Goal: Task Accomplishment & Management: Manage account settings

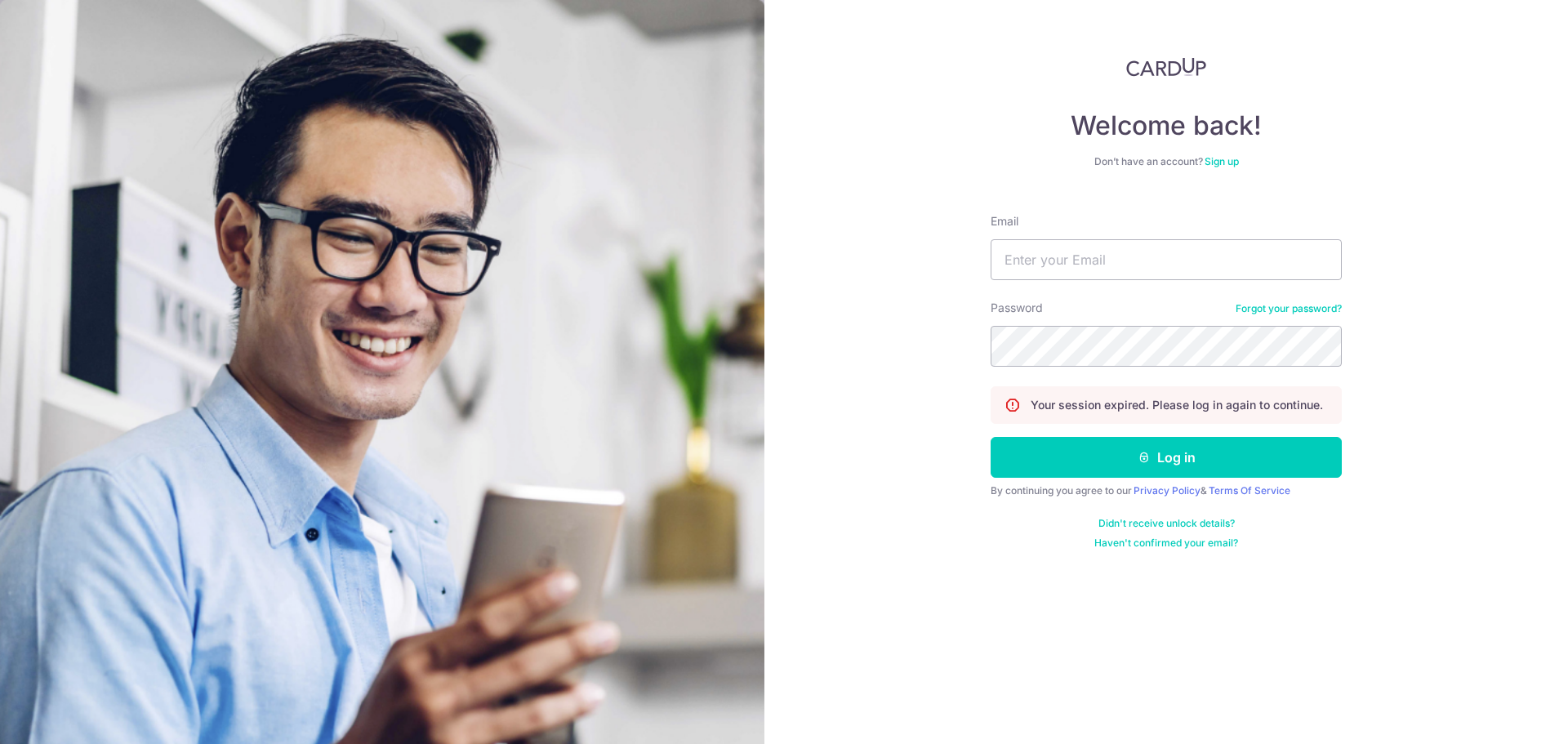
click at [1052, 446] on div at bounding box center [1196, 413] width 335 height 265
type input "[PERSON_NAME][EMAIL_ADDRESS][DOMAIN_NAME]"
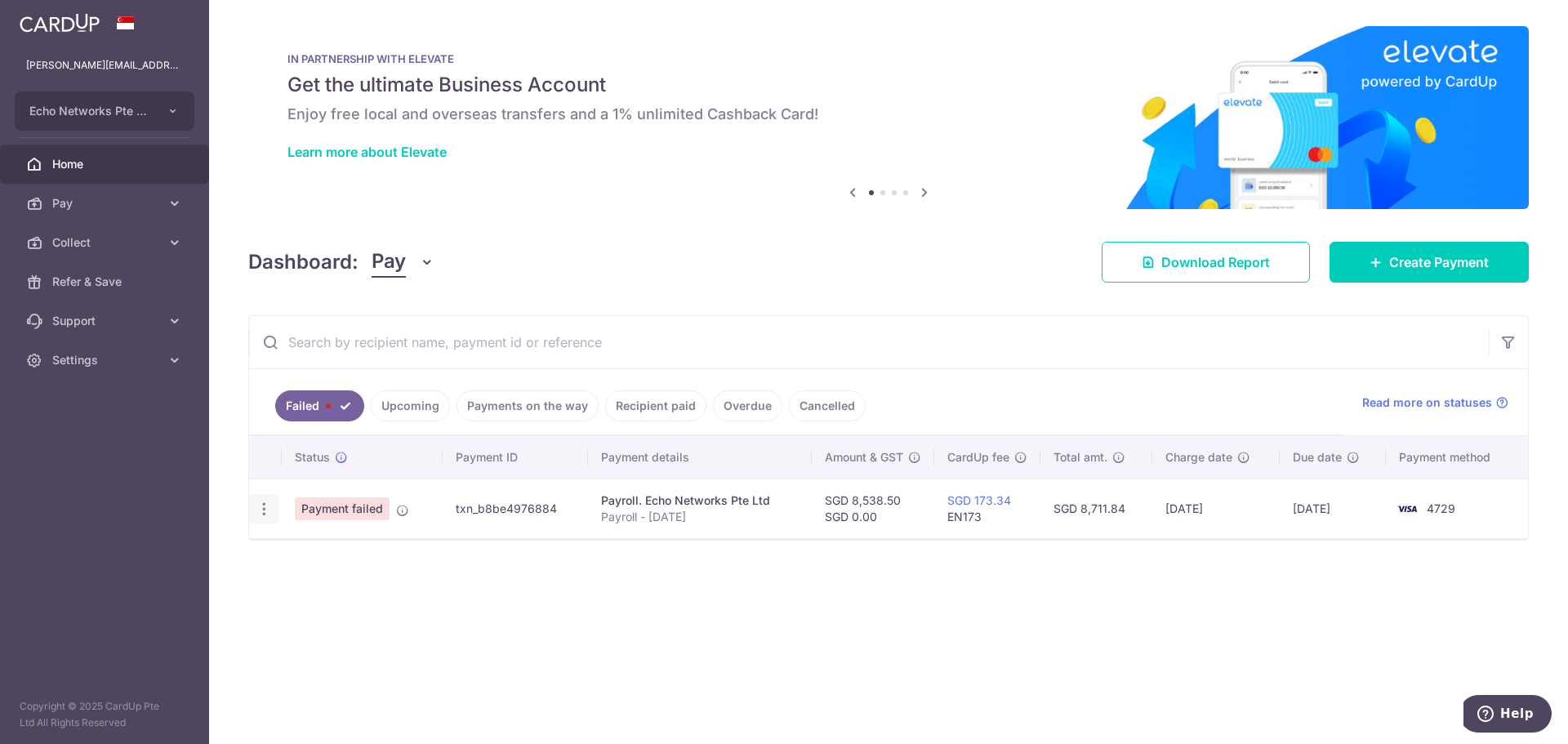
click at [264, 505] on icon "button" at bounding box center [264, 509] width 17 height 17
click at [362, 556] on span "Update payment" at bounding box center [351, 553] width 111 height 19
radio input "true"
type input "8,538.50"
type input "Payroll - [DATE]"
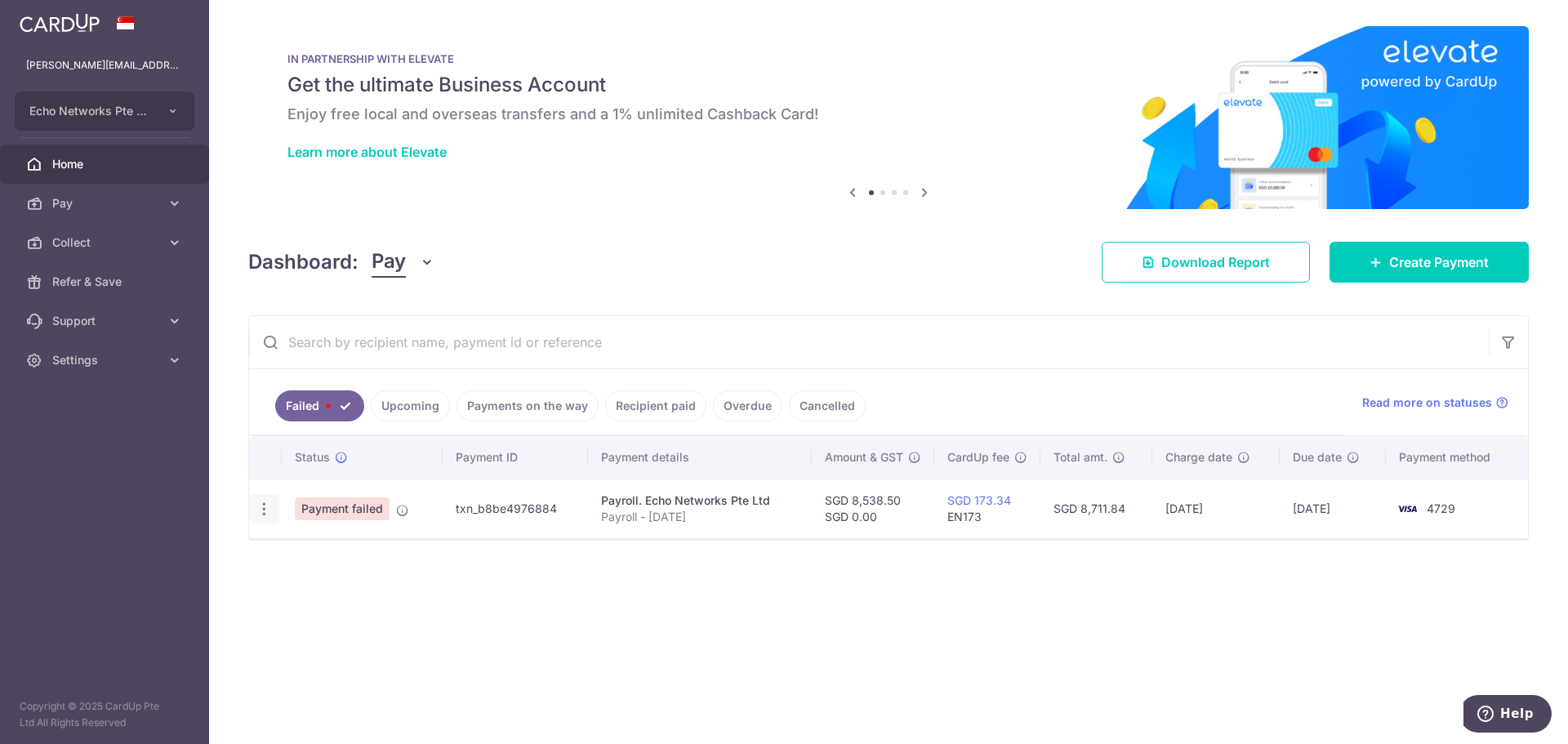
type input "Payroll Sep25"
type input "EN173"
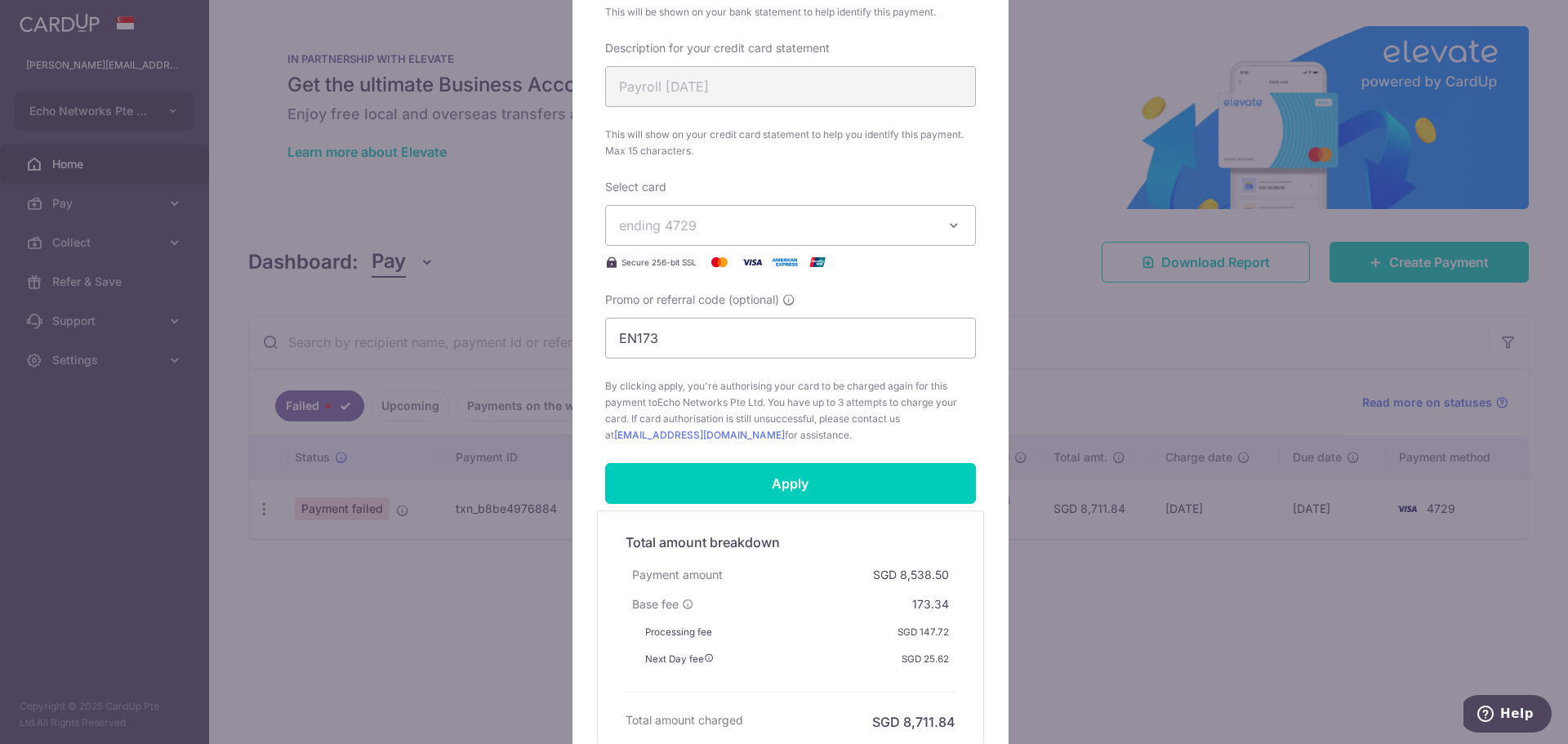
scroll to position [735, 0]
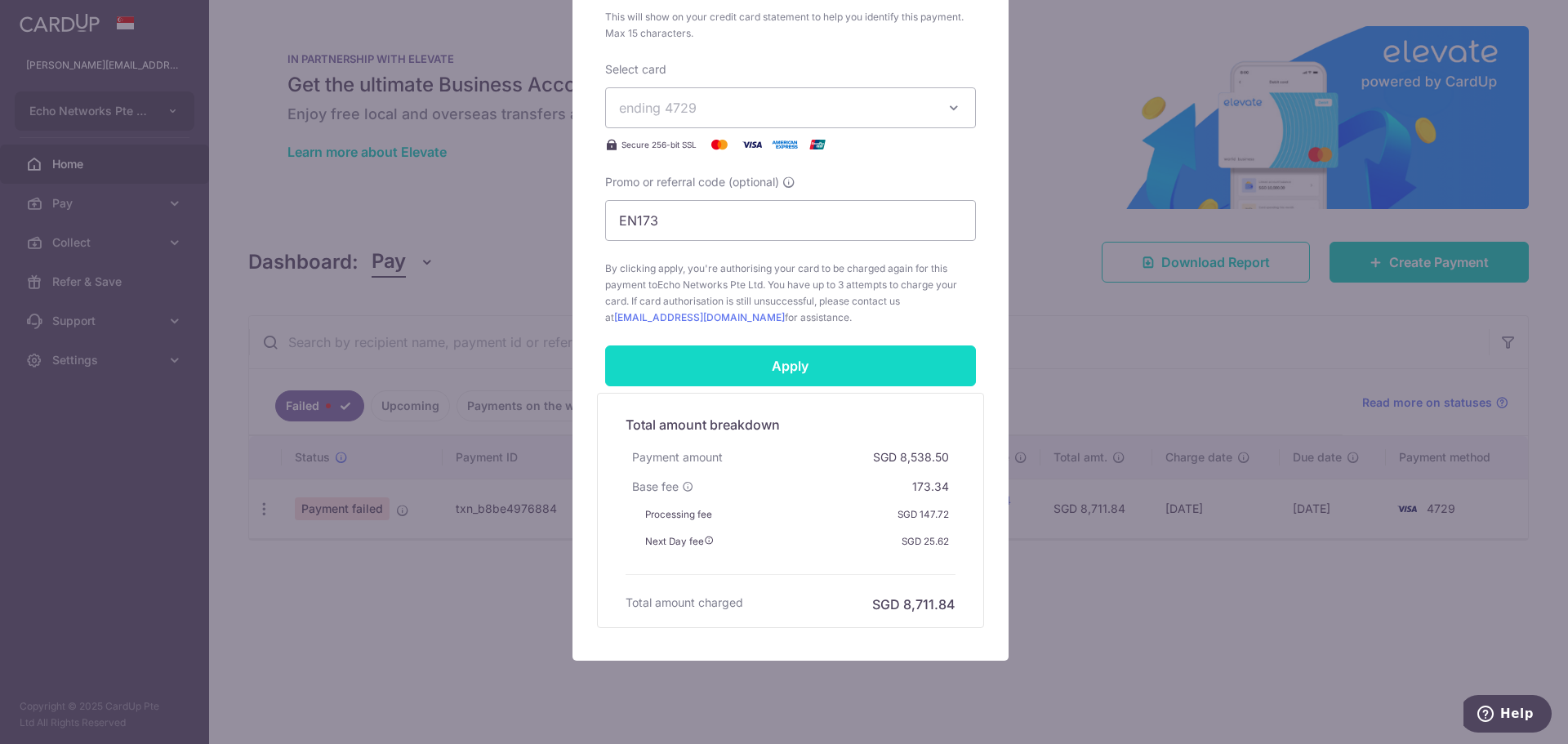
click at [894, 367] on input "Apply" at bounding box center [790, 366] width 371 height 41
